Goal: Check status

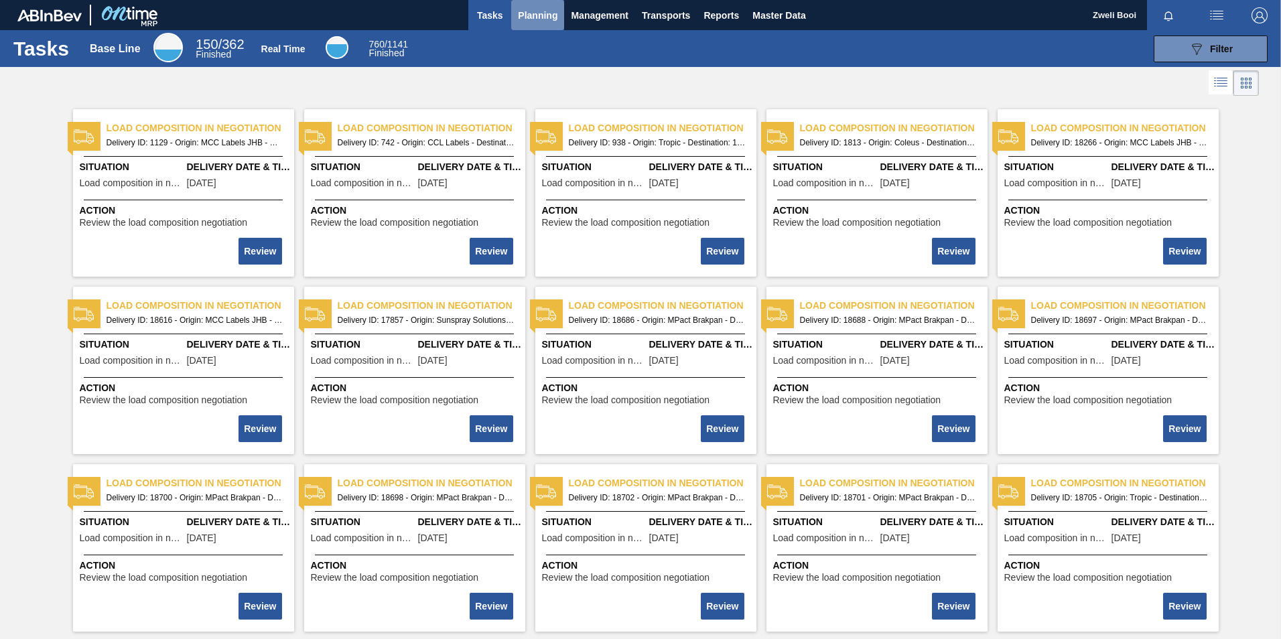
click at [530, 11] on span "Planning" at bounding box center [538, 15] width 40 height 16
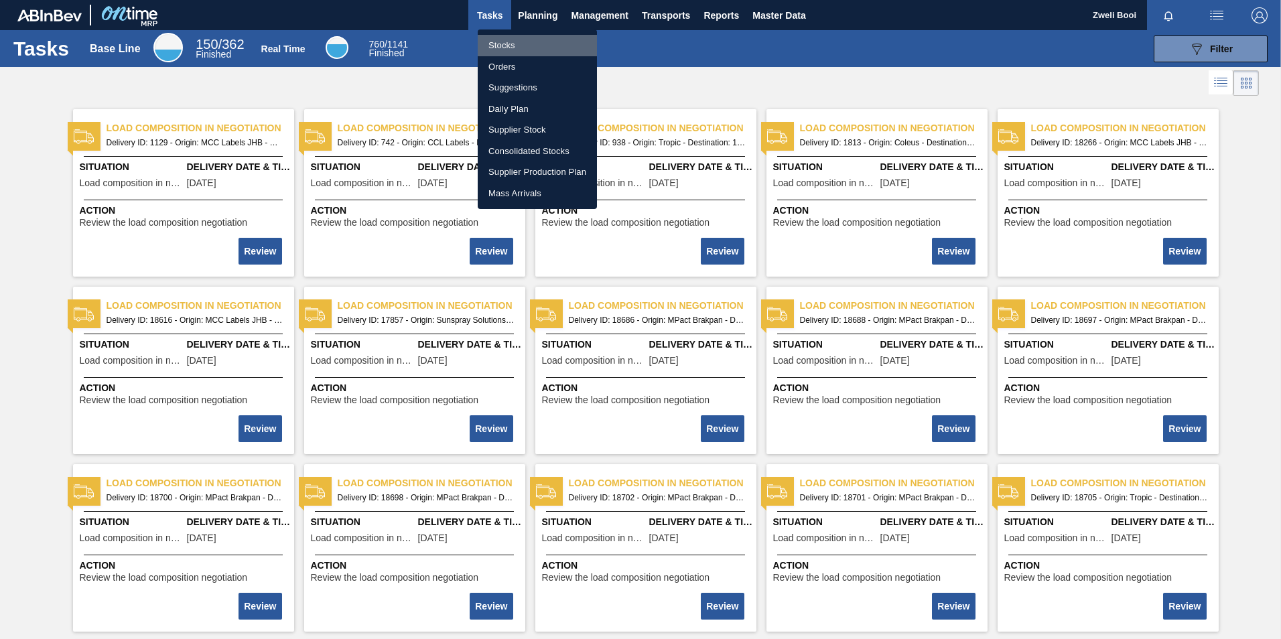
drag, startPoint x: 486, startPoint y: 52, endPoint x: 492, endPoint y: 45, distance: 8.6
click at [486, 51] on li "Stocks" at bounding box center [537, 45] width 119 height 21
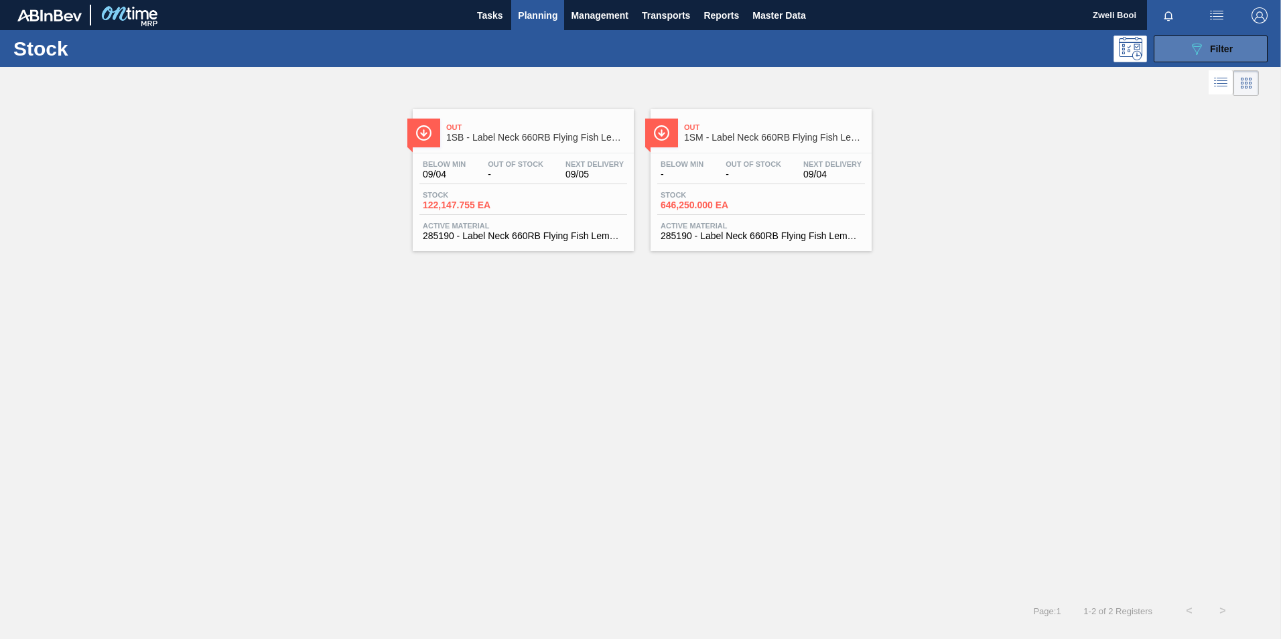
click at [1206, 56] on div "089F7B8B-B2A5-4AFE-B5C0-19BA573D28AC Filter" at bounding box center [1211, 49] width 44 height 16
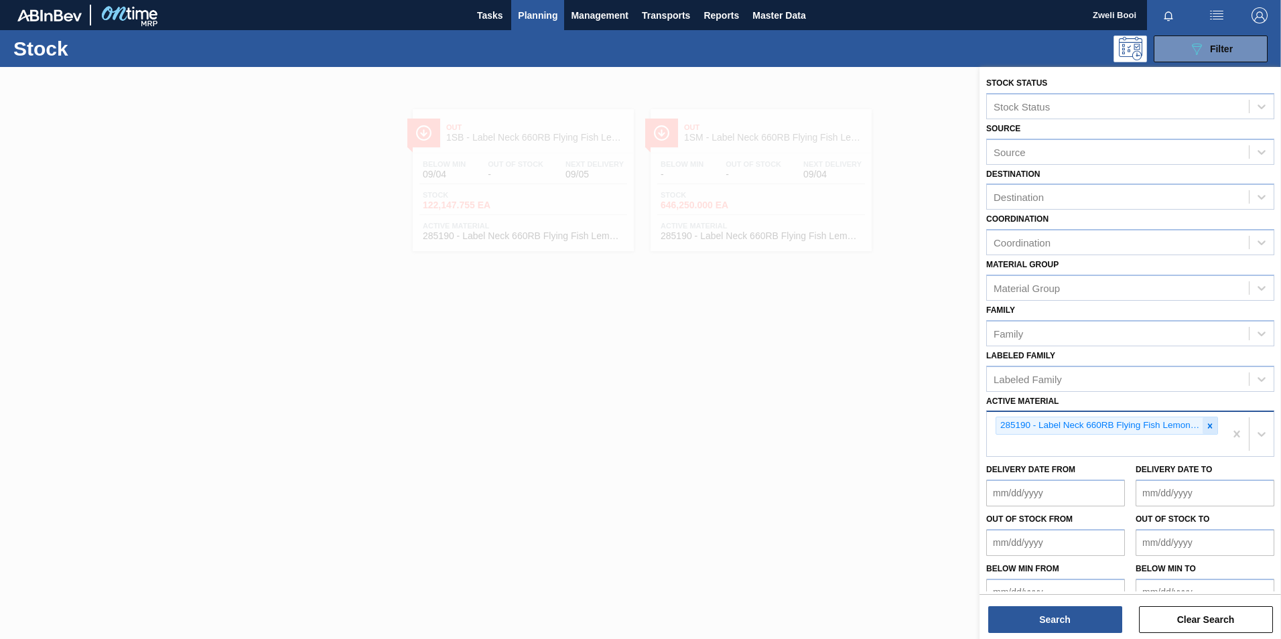
click at [1205, 423] on icon at bounding box center [1209, 425] width 9 height 9
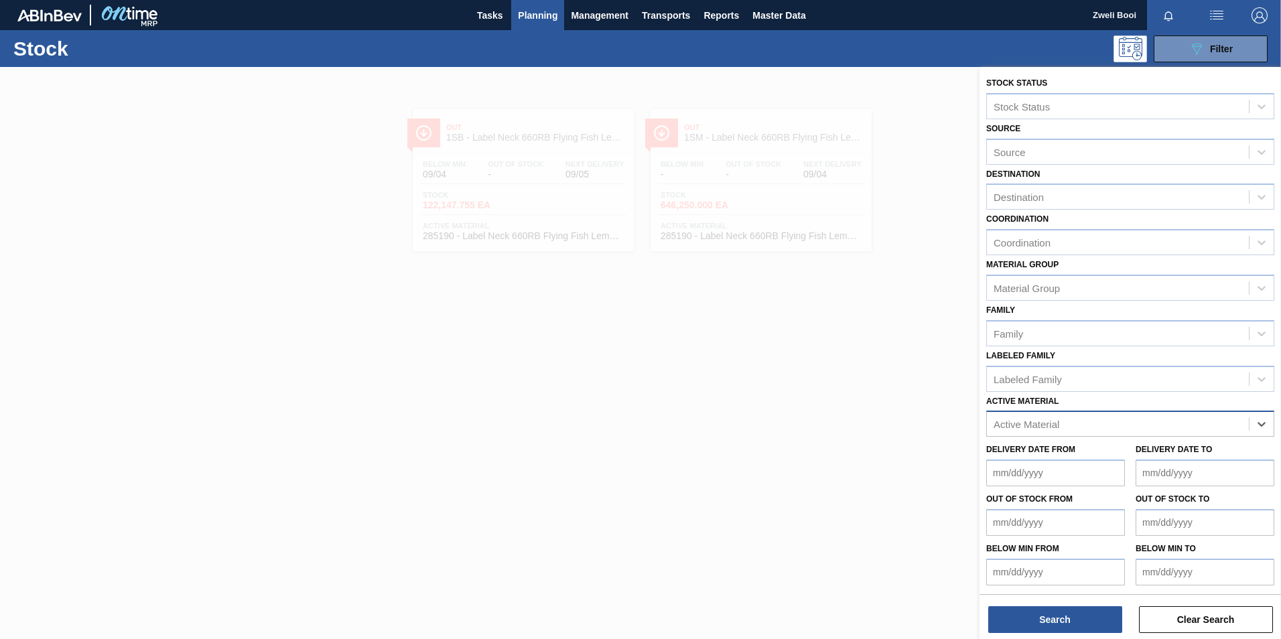
paste Material "284599"
type Material "284599"
click at [1049, 448] on div "284599 - Shrinkfilm Print 275NRB Black Crown PU" at bounding box center [1130, 457] width 288 height 25
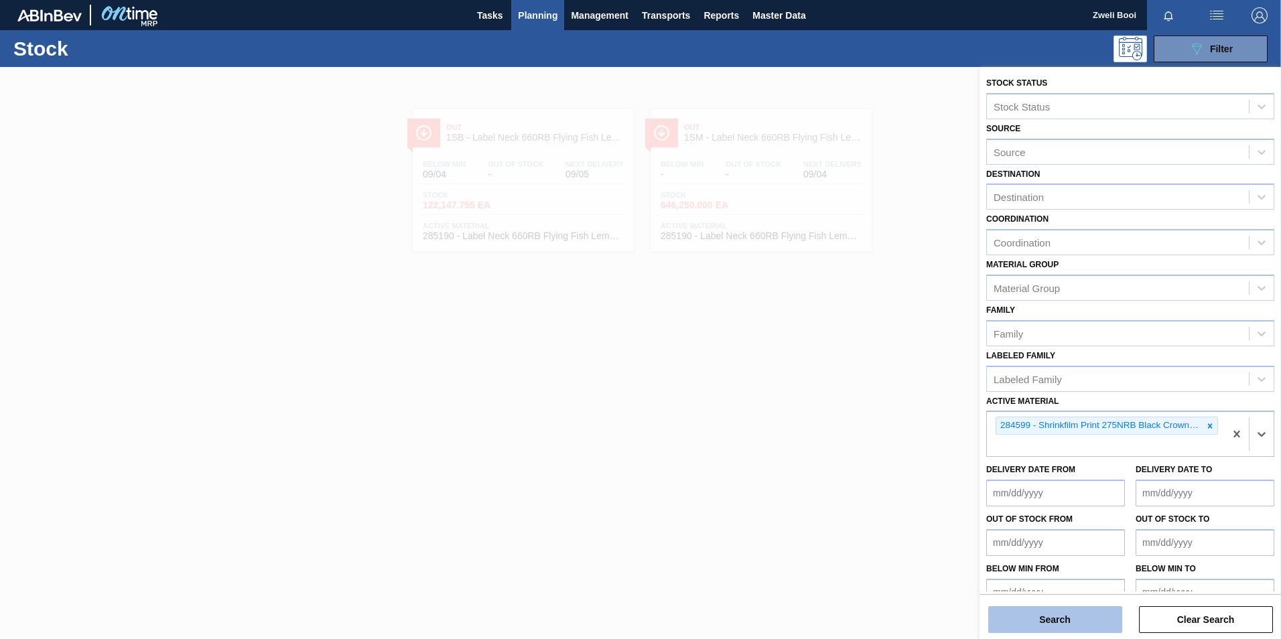
click at [1060, 615] on button "Search" at bounding box center [1055, 619] width 134 height 27
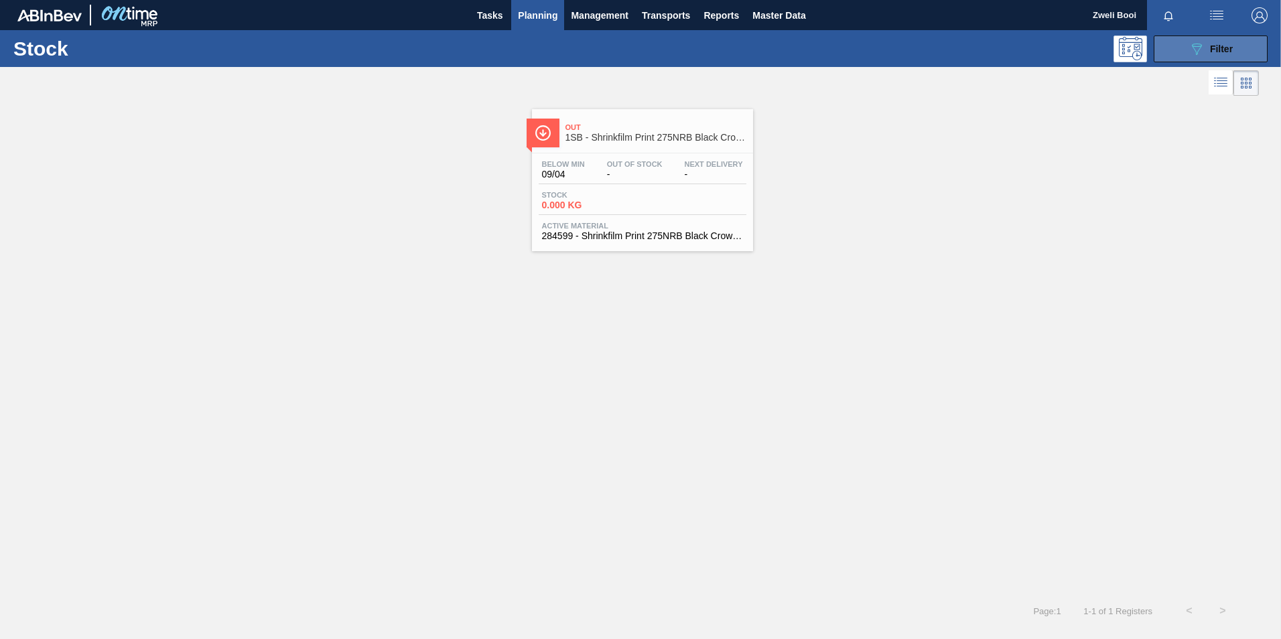
click at [1221, 55] on div "089F7B8B-B2A5-4AFE-B5C0-19BA573D28AC Filter" at bounding box center [1211, 49] width 44 height 16
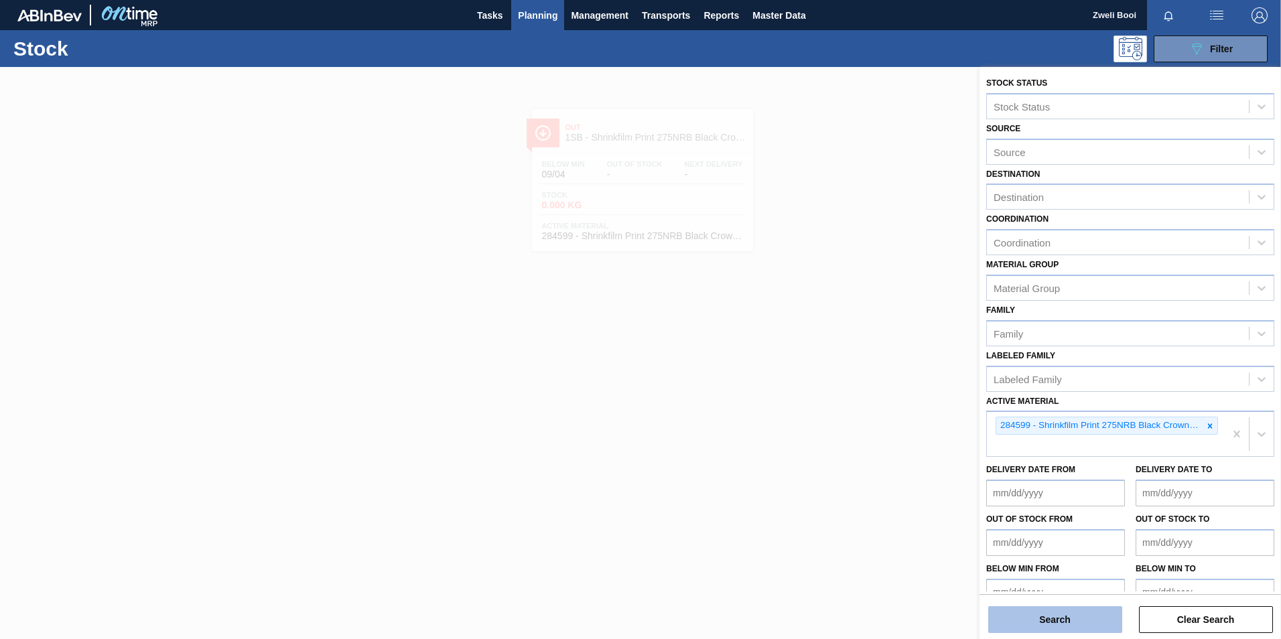
click at [1080, 630] on button "Search" at bounding box center [1055, 619] width 134 height 27
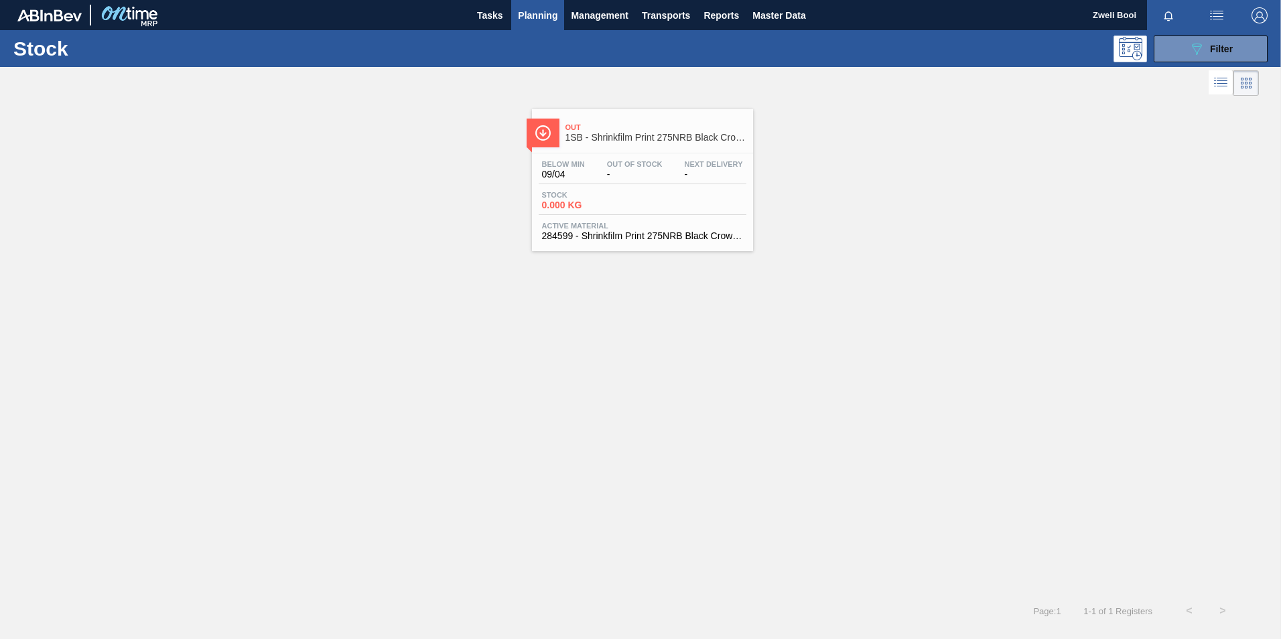
click at [645, 176] on span "-" at bounding box center [635, 175] width 56 height 10
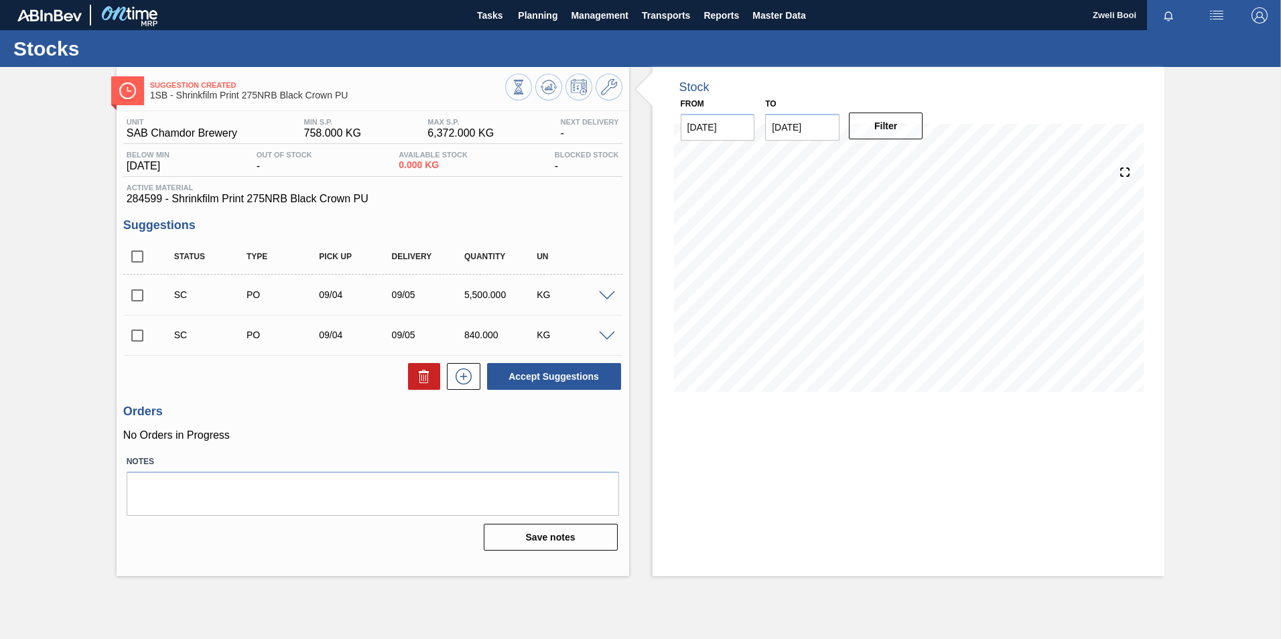
click at [610, 296] on span at bounding box center [607, 296] width 16 height 10
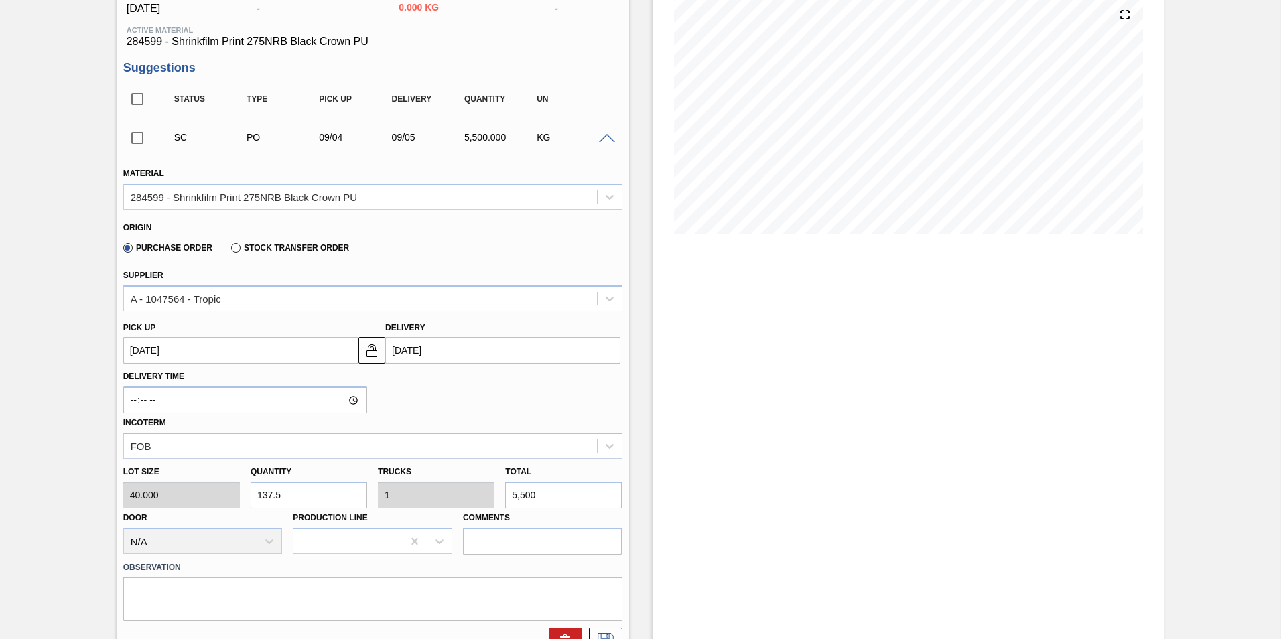
scroll to position [134, 0]
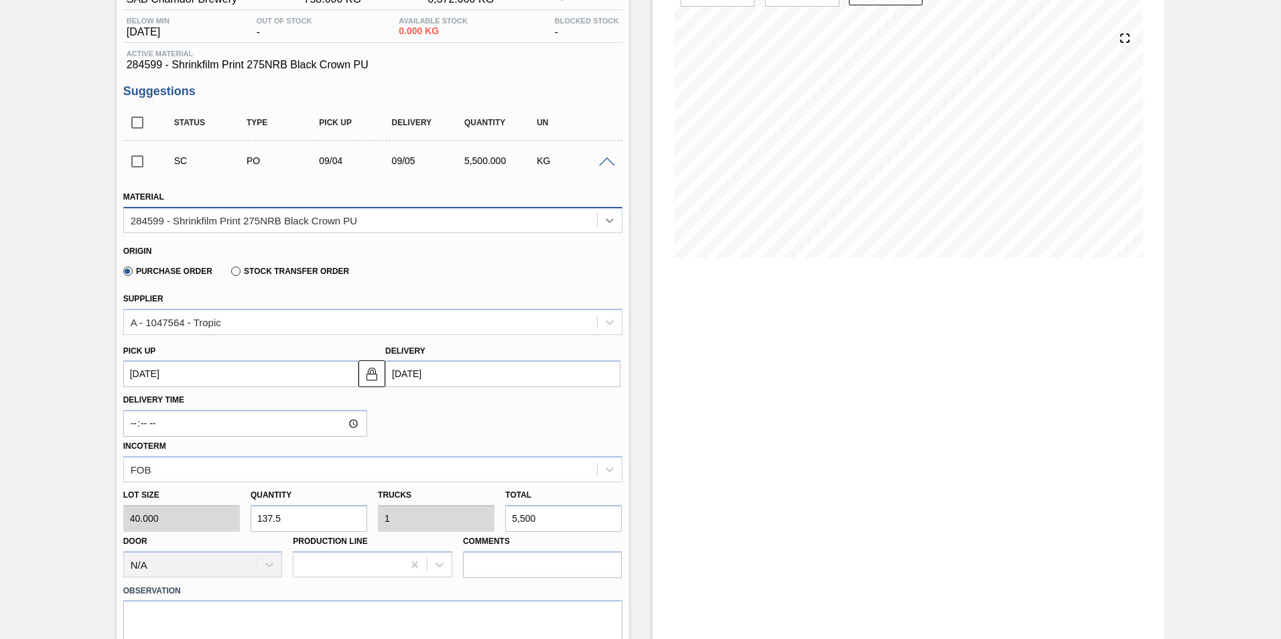
click at [612, 221] on icon at bounding box center [609, 220] width 13 height 13
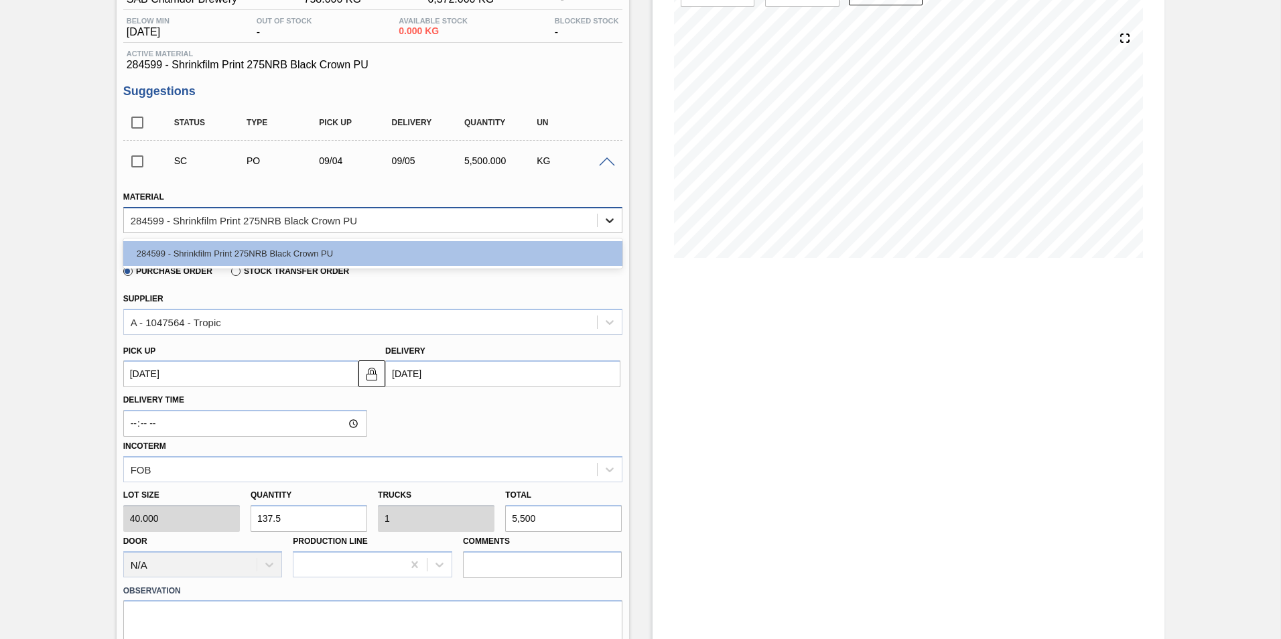
click at [612, 221] on icon at bounding box center [609, 220] width 13 height 13
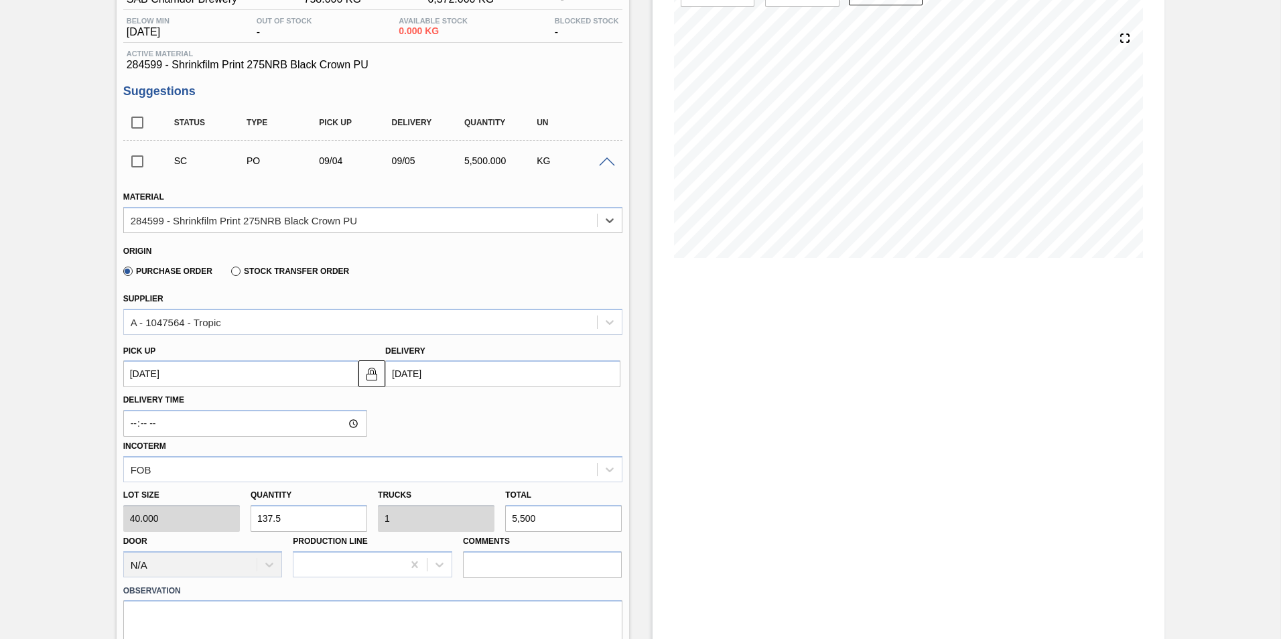
click at [612, 165] on span at bounding box center [607, 162] width 16 height 10
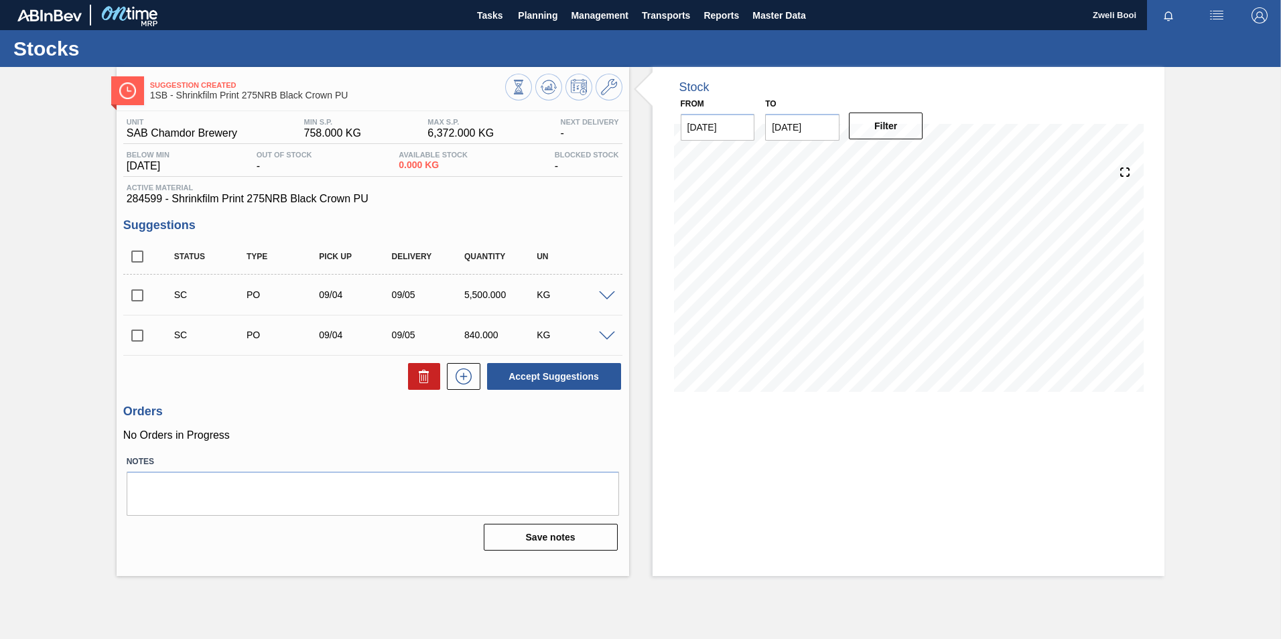
scroll to position [0, 0]
click at [556, 88] on icon at bounding box center [549, 87] width 16 height 16
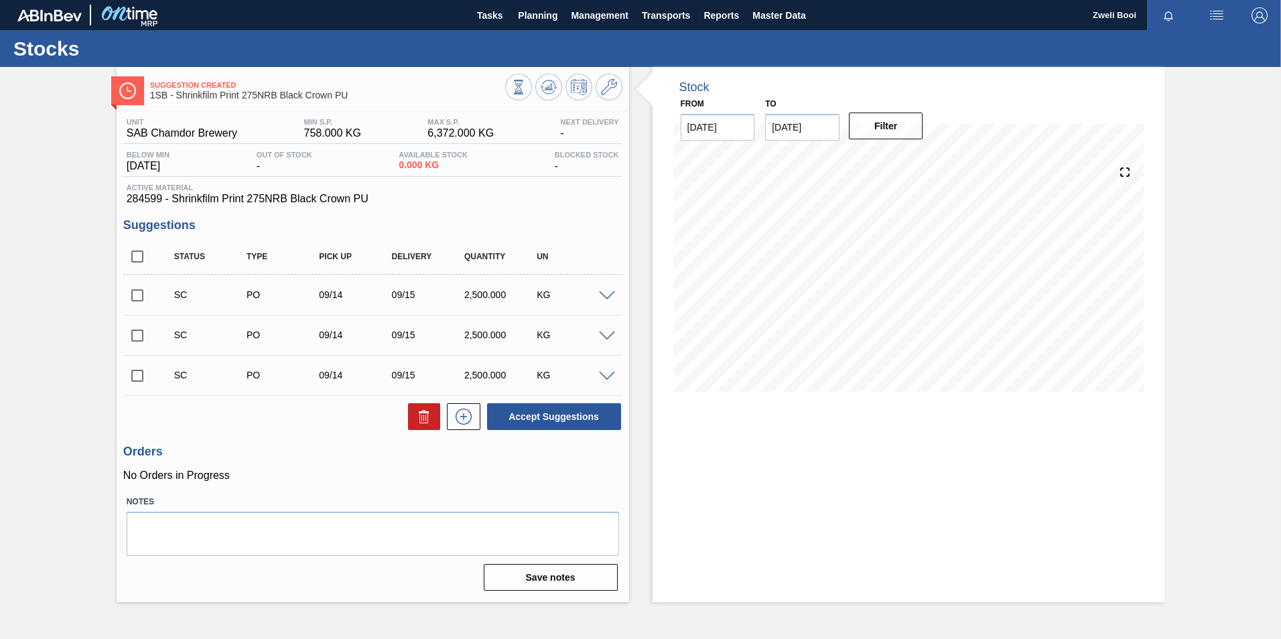
click at [139, 288] on input "checkbox" at bounding box center [137, 295] width 28 height 28
click at [553, 422] on button "Accept Suggestions" at bounding box center [554, 416] width 134 height 27
checkbox input "false"
